Goal: Task Accomplishment & Management: Use online tool/utility

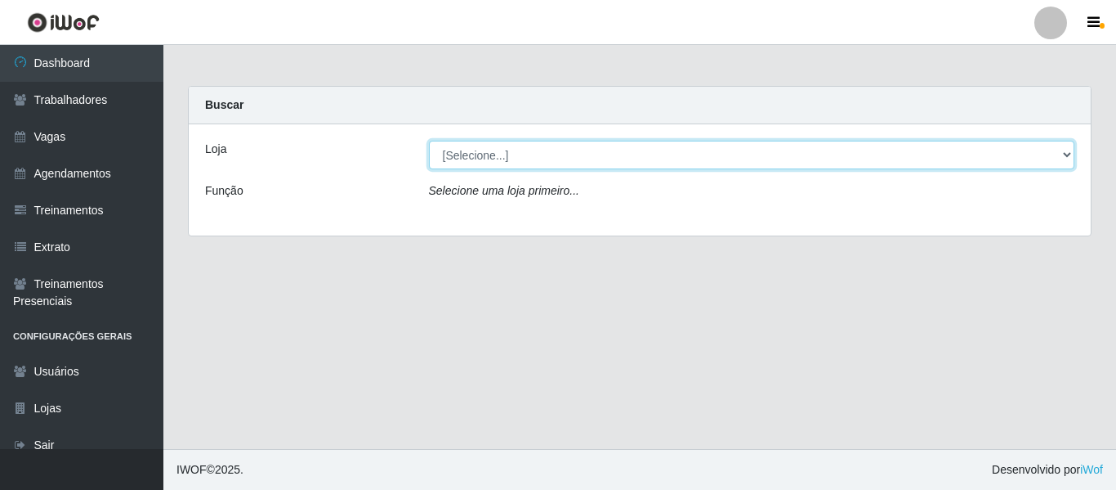
click at [1071, 154] on select "[Selecione...] [GEOGRAPHIC_DATA] - Shopping [GEOGRAPHIC_DATA]" at bounding box center [752, 155] width 646 height 29
select select "424"
click at [429, 141] on select "[Selecione...] [GEOGRAPHIC_DATA] - Shopping [GEOGRAPHIC_DATA]" at bounding box center [752, 155] width 646 height 29
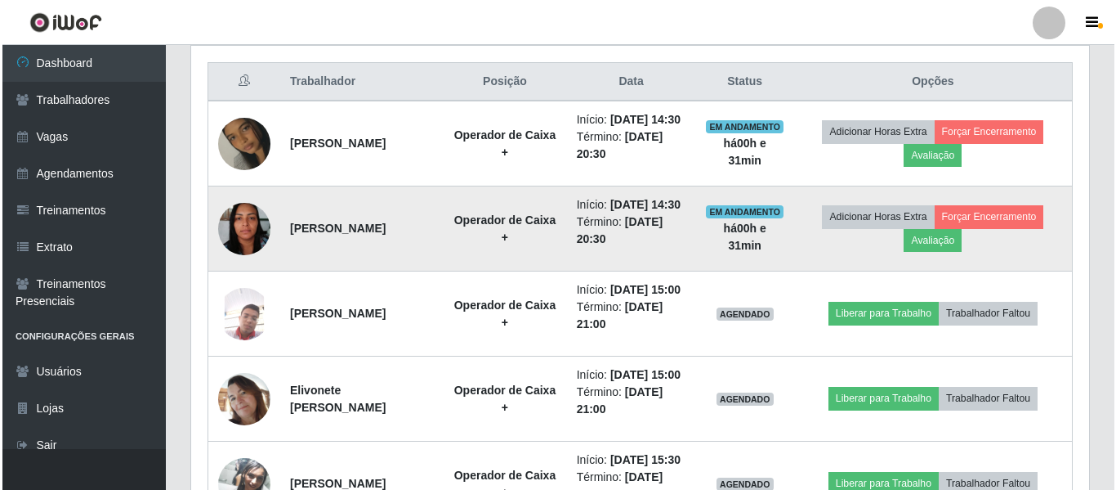
scroll to position [654, 0]
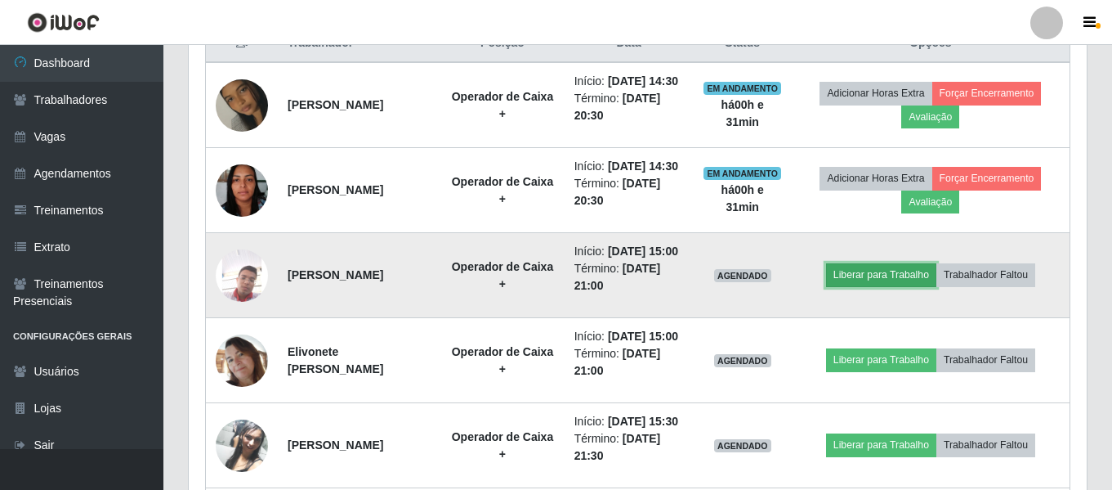
click at [905, 286] on button "Liberar para Trabalho" at bounding box center [881, 274] width 110 height 23
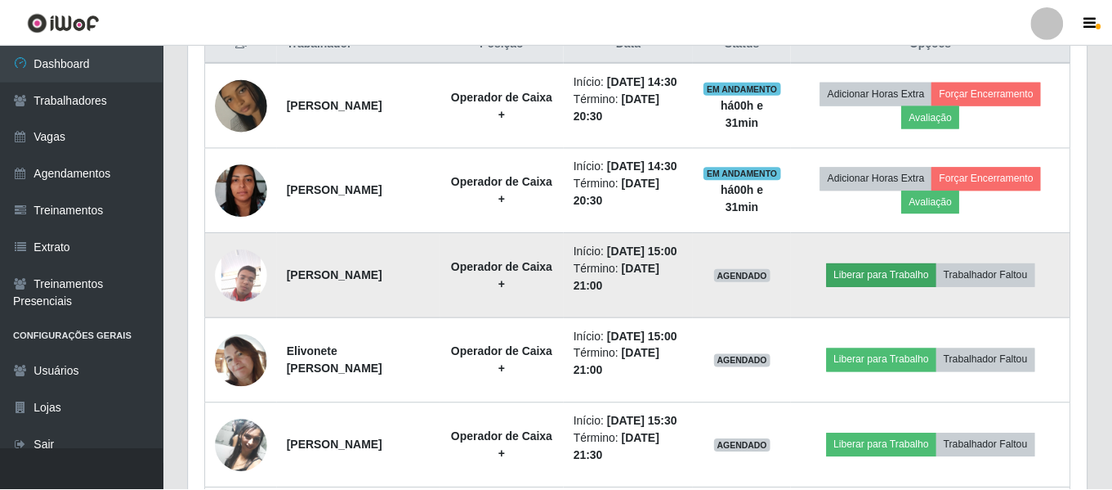
scroll to position [339, 890]
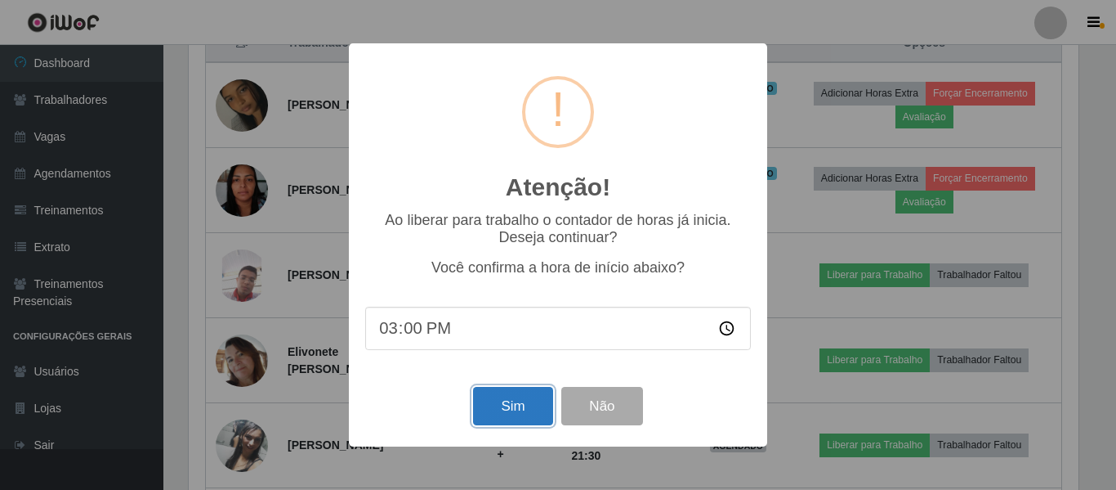
click at [517, 418] on button "Sim" at bounding box center [512, 406] width 79 height 38
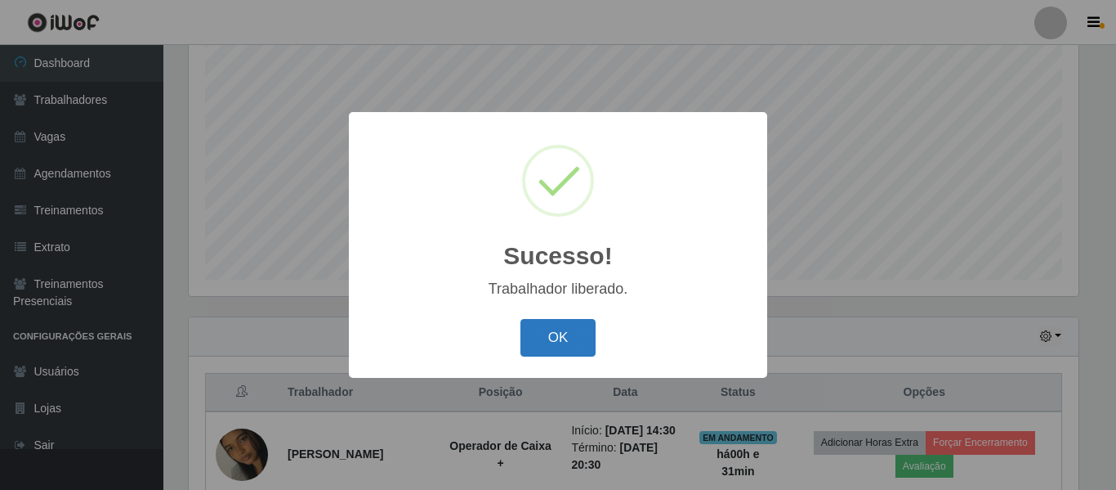
click at [562, 339] on button "OK" at bounding box center [559, 338] width 76 height 38
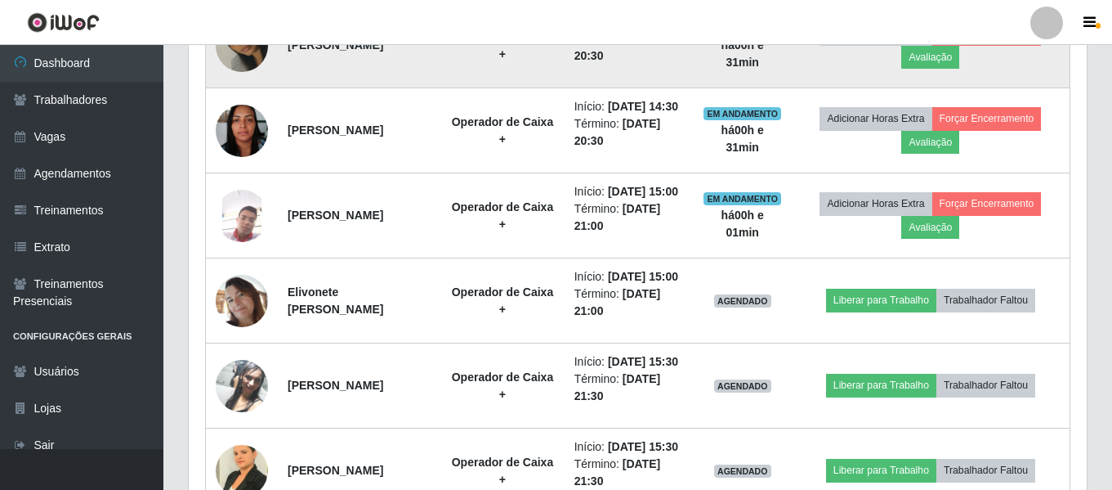
scroll to position [795, 0]
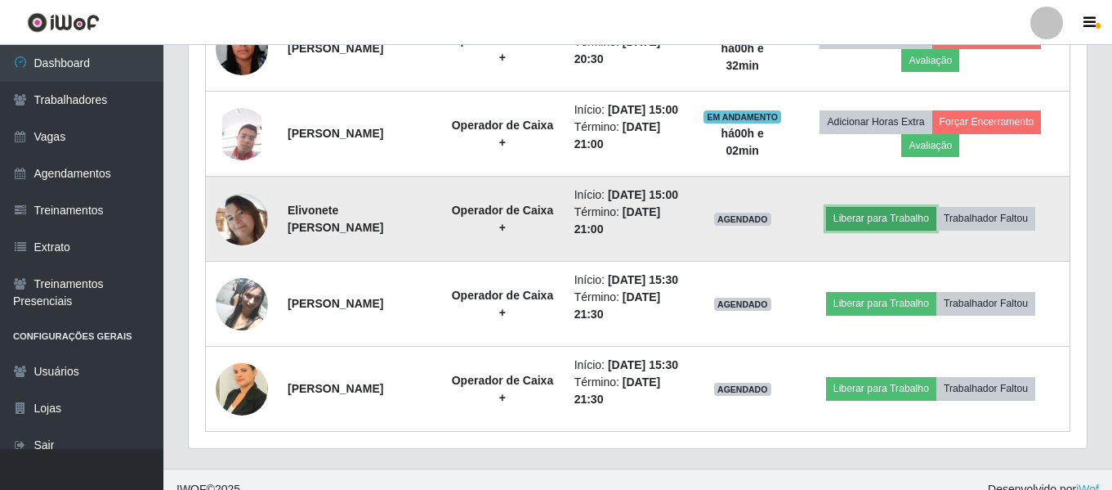
click at [899, 230] on button "Liberar para Trabalho" at bounding box center [881, 218] width 110 height 23
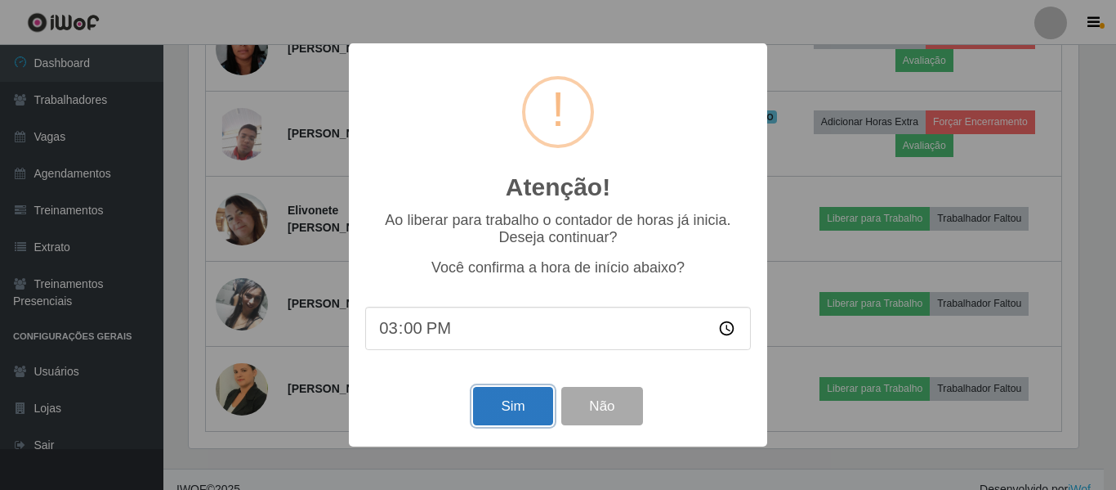
click at [507, 405] on button "Sim" at bounding box center [512, 406] width 79 height 38
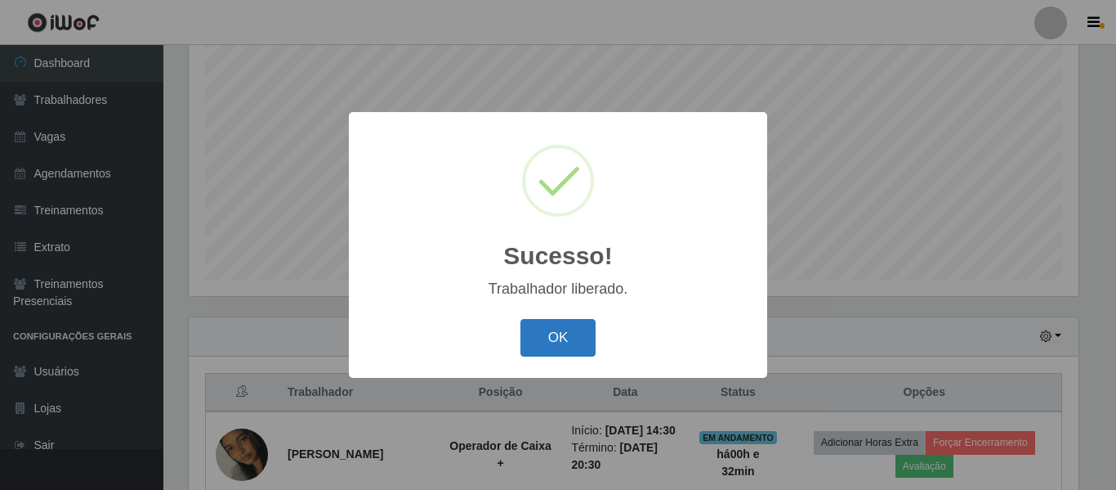
click at [574, 341] on button "OK" at bounding box center [559, 338] width 76 height 38
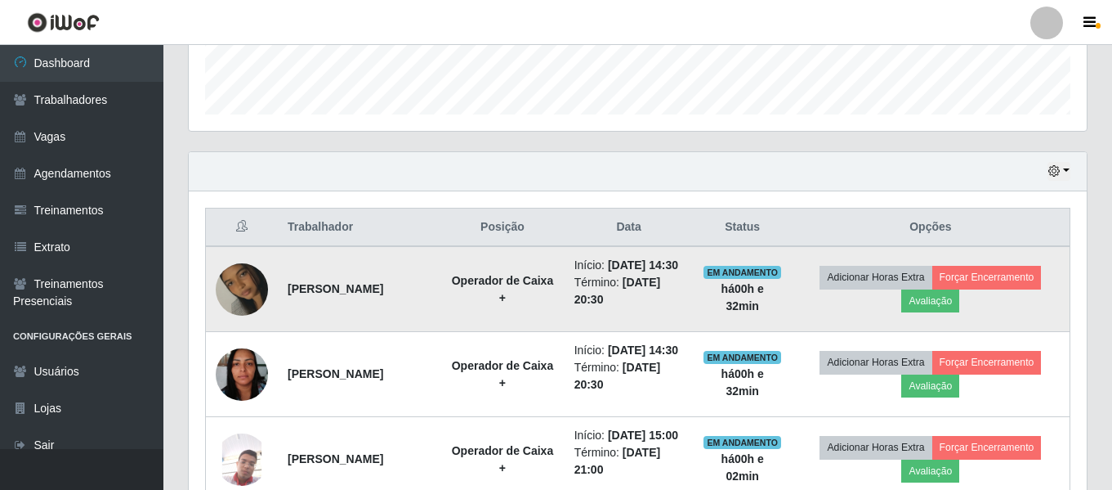
scroll to position [468, 0]
